Goal: Information Seeking & Learning: Check status

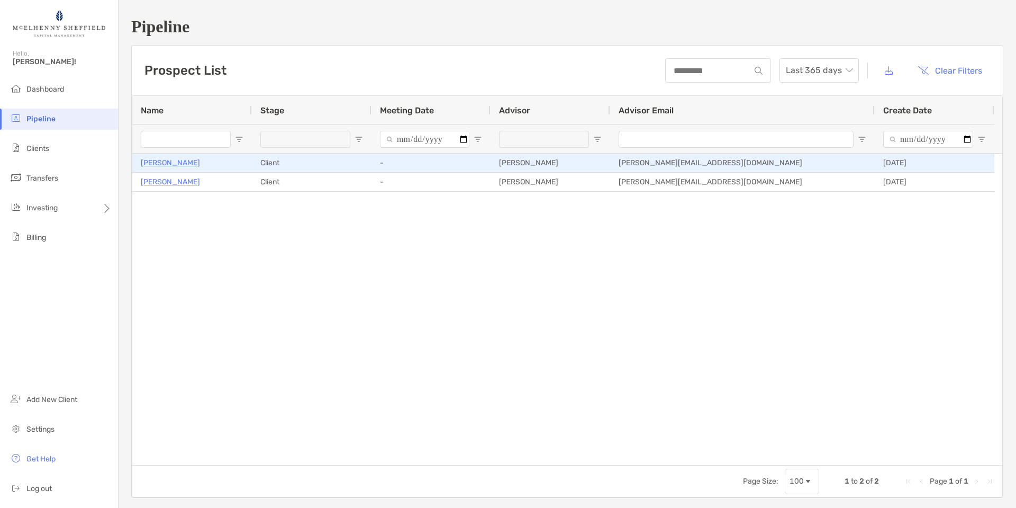
click at [171, 166] on p "[PERSON_NAME]" at bounding box center [170, 162] width 59 height 13
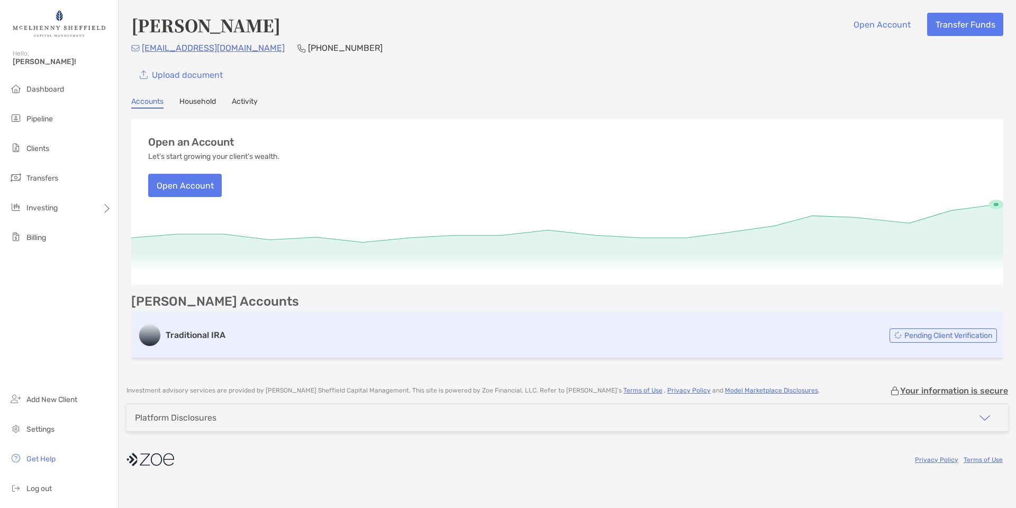
click at [203, 334] on h3 "Traditional IRA" at bounding box center [196, 335] width 60 height 13
click at [934, 333] on span "Pending Client Verification" at bounding box center [948, 335] width 88 height 6
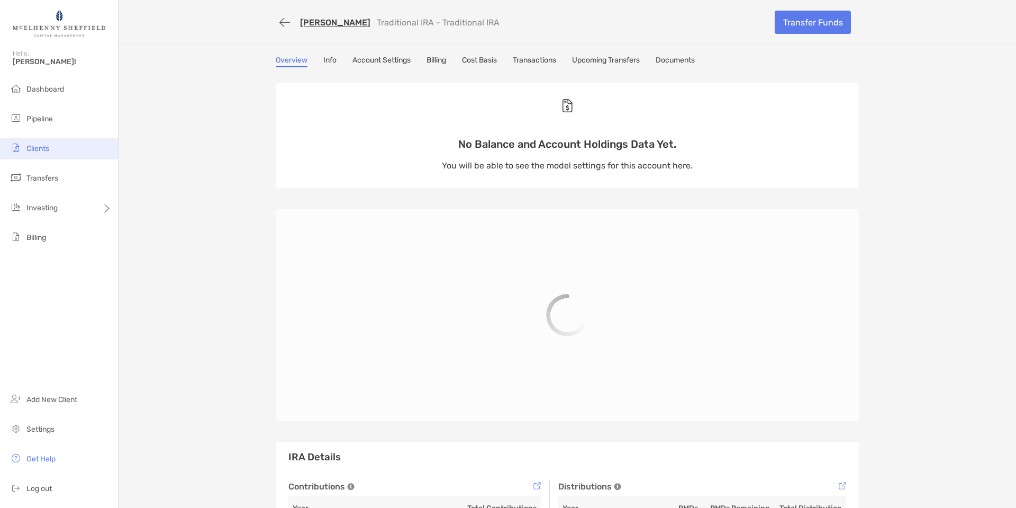
click at [38, 147] on span "Clients" at bounding box center [37, 148] width 23 height 9
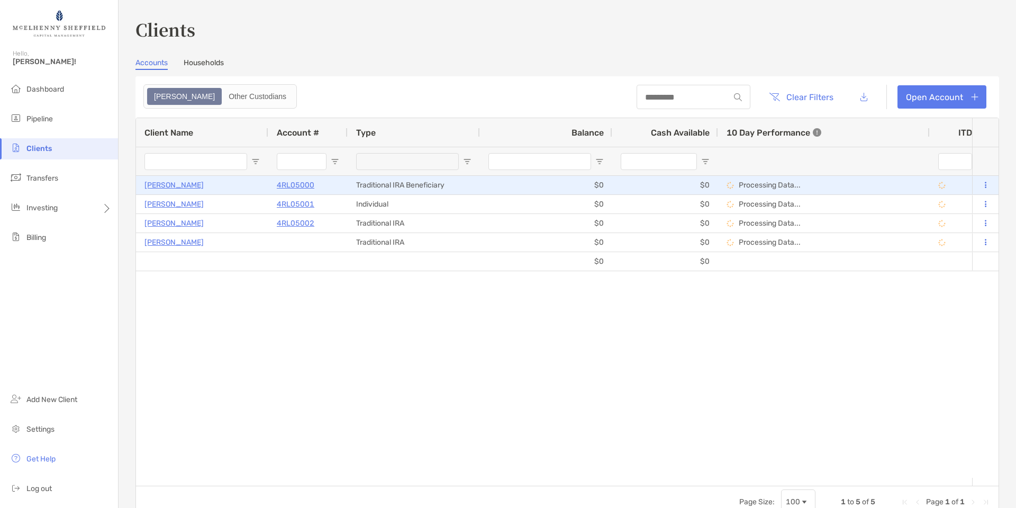
click at [174, 184] on p "[PERSON_NAME]" at bounding box center [173, 184] width 59 height 13
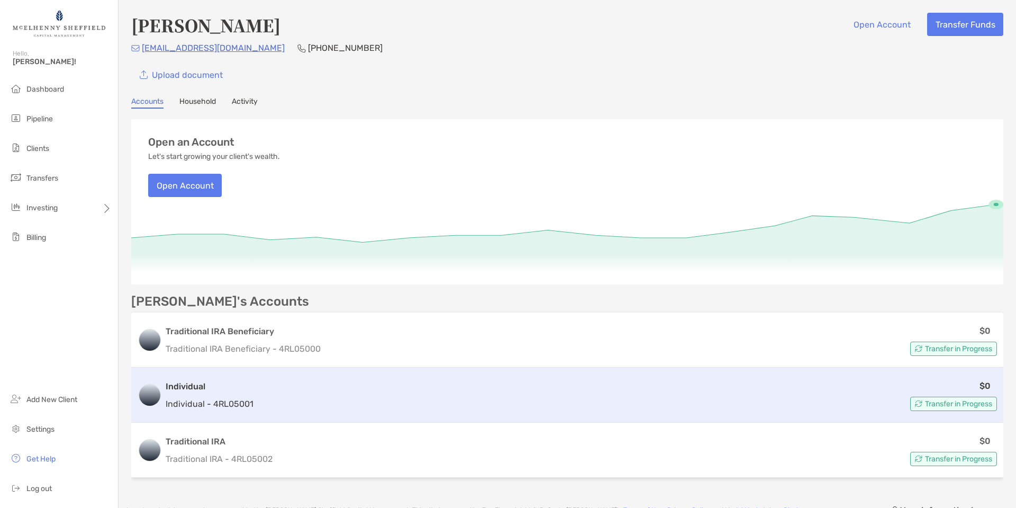
click at [925, 404] on span "Transfer in Progress" at bounding box center [958, 404] width 67 height 6
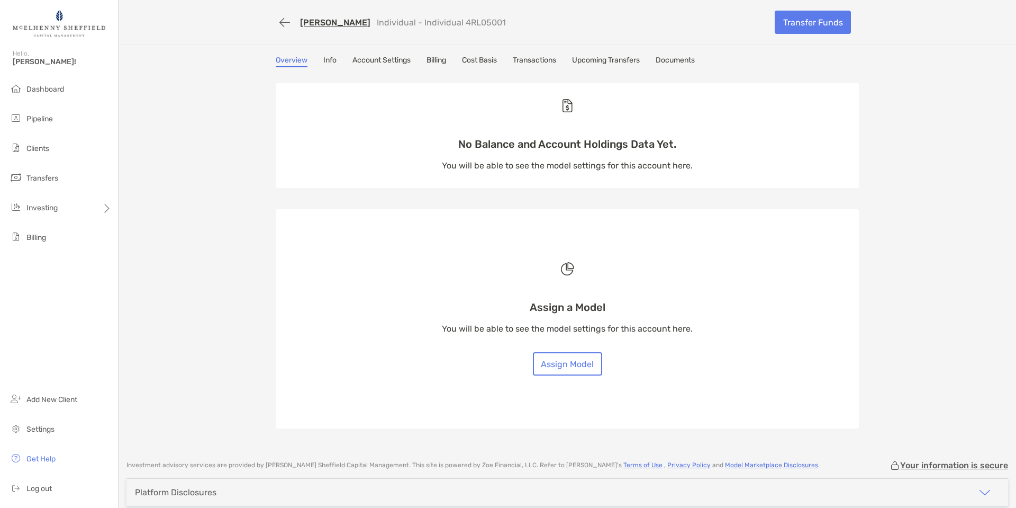
click at [330, 59] on link "Info" at bounding box center [329, 62] width 13 height 12
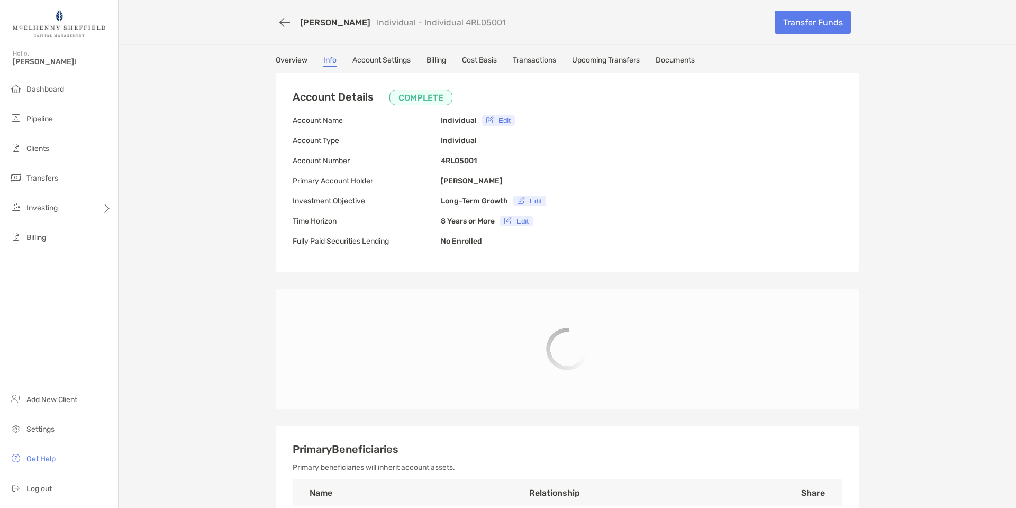
type input "**********"
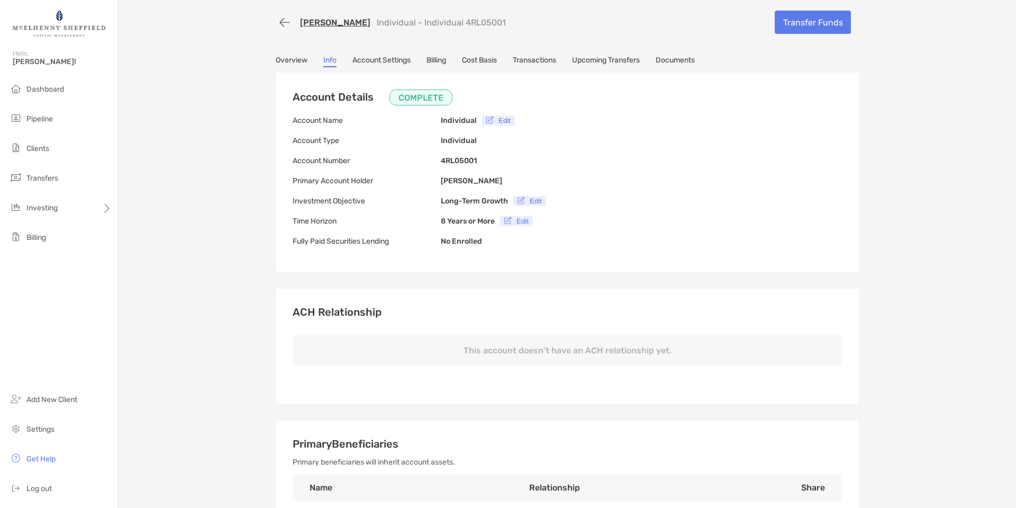
click at [381, 59] on link "Account Settings" at bounding box center [381, 62] width 58 height 12
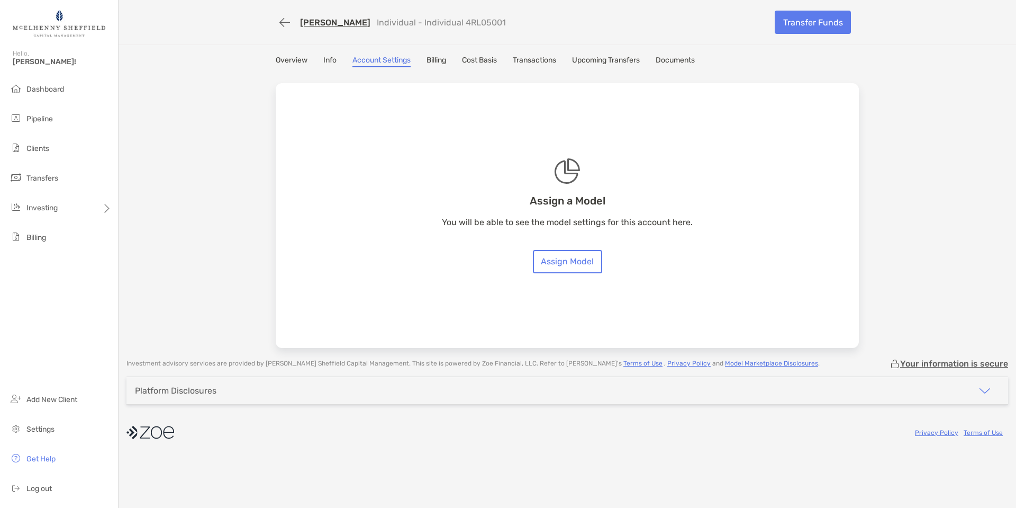
click at [681, 61] on link "Documents" at bounding box center [675, 62] width 39 height 12
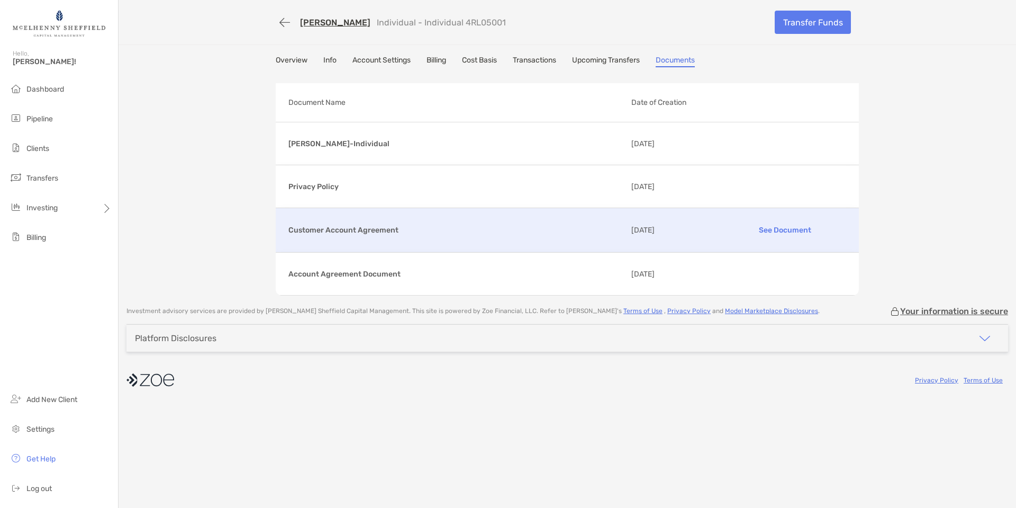
click at [782, 230] on p "See Document" at bounding box center [784, 230] width 123 height 19
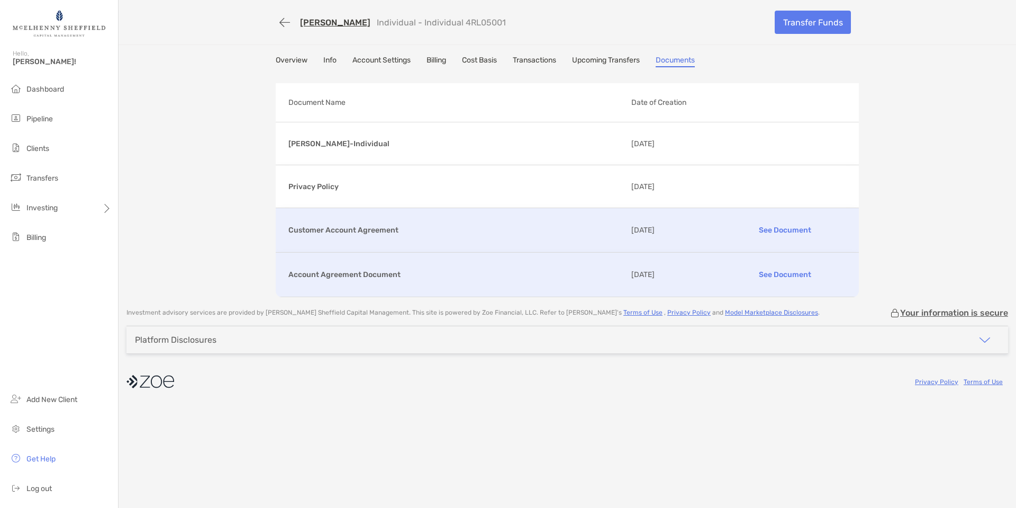
click at [784, 273] on p "See Document" at bounding box center [784, 274] width 123 height 19
